Goal: Information Seeking & Learning: Learn about a topic

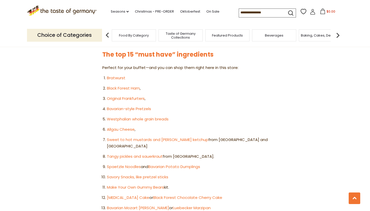
scroll to position [287, 0]
click at [142, 106] on link "Bavarian-style Pretzels" at bounding box center [129, 108] width 44 height 5
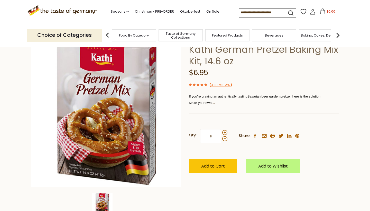
scroll to position [37, 0]
click at [257, 101] on p "Make your own!" at bounding box center [264, 102] width 150 height 6
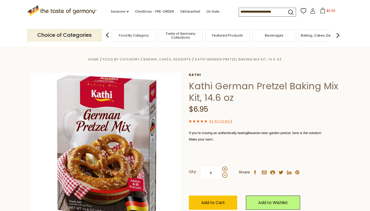
scroll to position [0, 0]
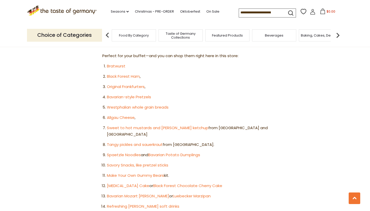
scroll to position [300, 0]
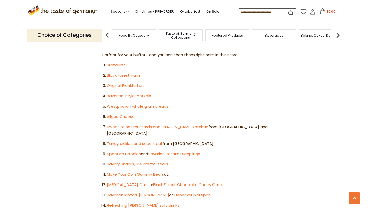
click at [121, 114] on link "Allgau Cheese" at bounding box center [121, 116] width 28 height 5
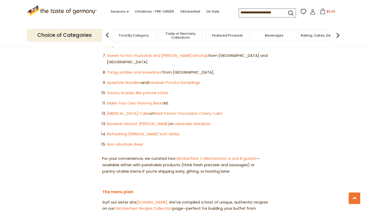
scroll to position [372, 0]
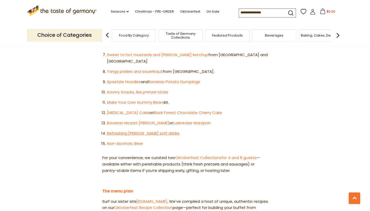
click at [119, 130] on link "Refreshing Radler soft drinks" at bounding box center [143, 132] width 72 height 5
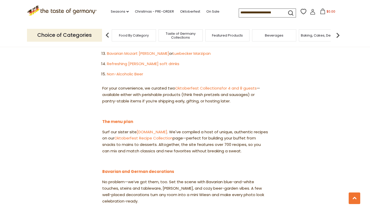
scroll to position [442, 0]
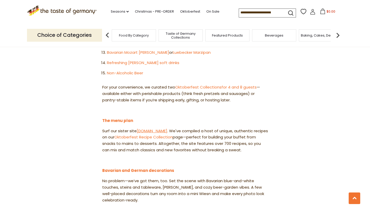
click at [160, 128] on link "www.germanfoods.org" at bounding box center [152, 130] width 31 height 5
